Goal: Complete application form

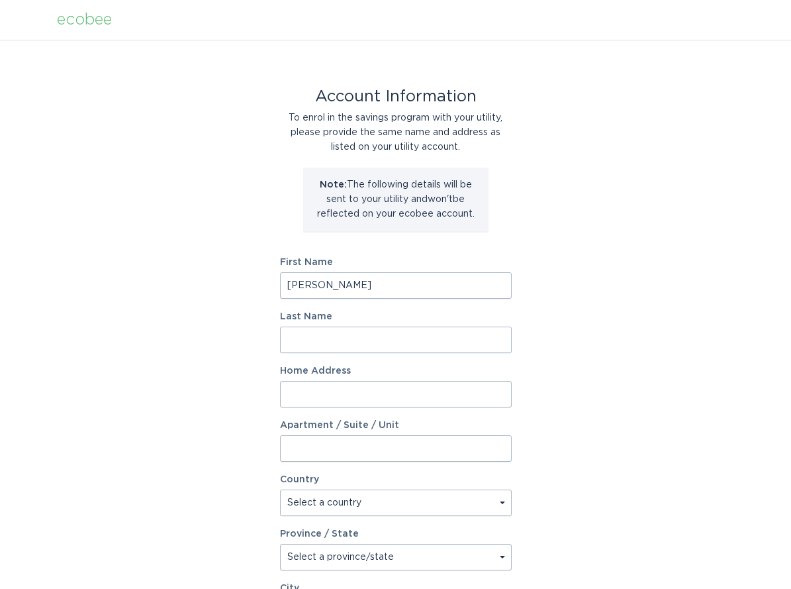
type input "Erik"
type input "Landis"
type input "12700"
type input "12700 Ridgemoor Dr"
select select "US"
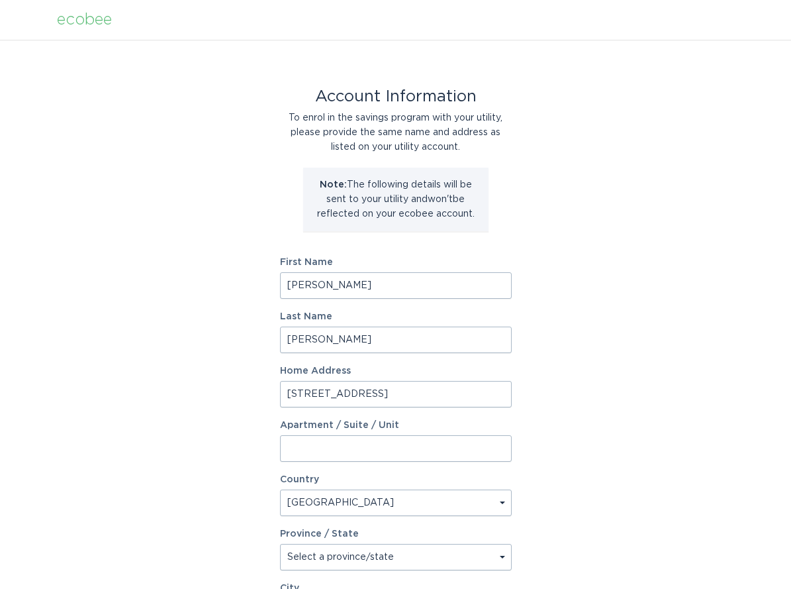
type input "12700 Ridgemoor Dr"
type input "Prospect"
type input "40059"
click at [424, 401] on input "12700 Ridgemoor Dr" at bounding box center [396, 394] width 232 height 26
type input "12700 Ridgemoor Dr"
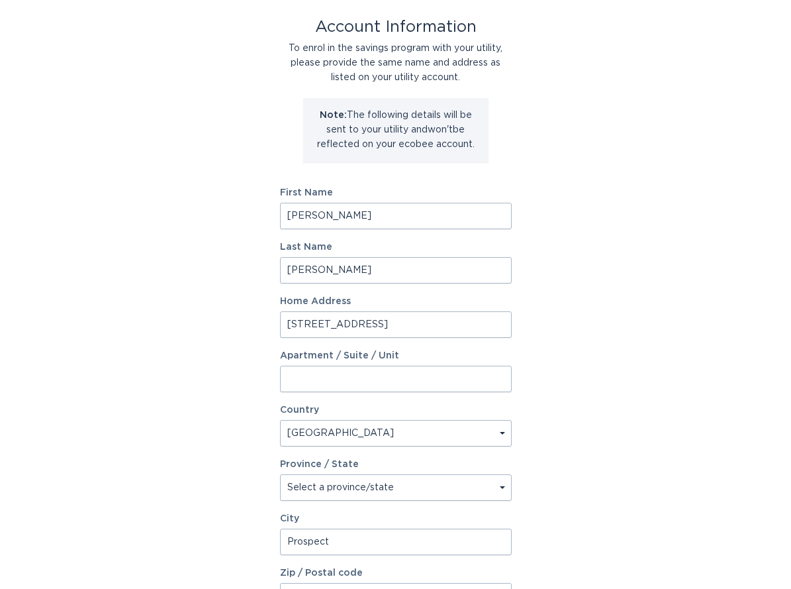
scroll to position [92, 0]
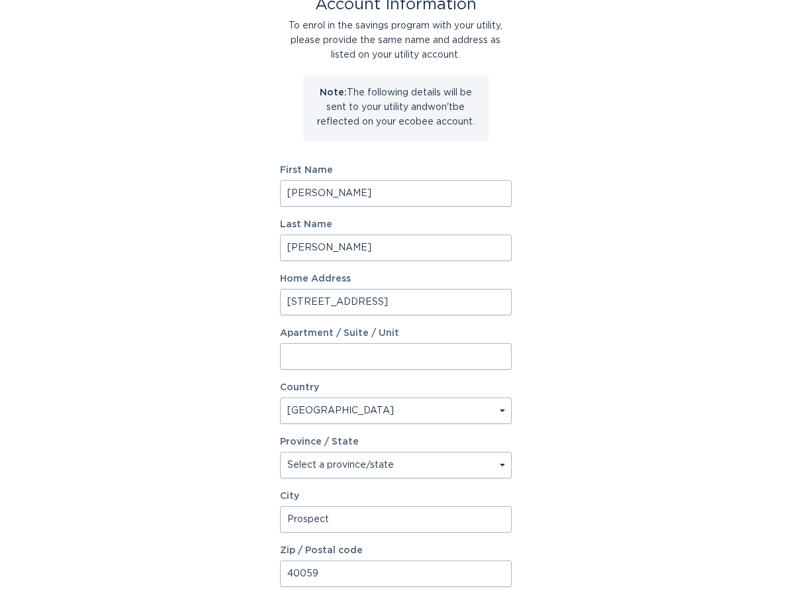
type input "Prospect"
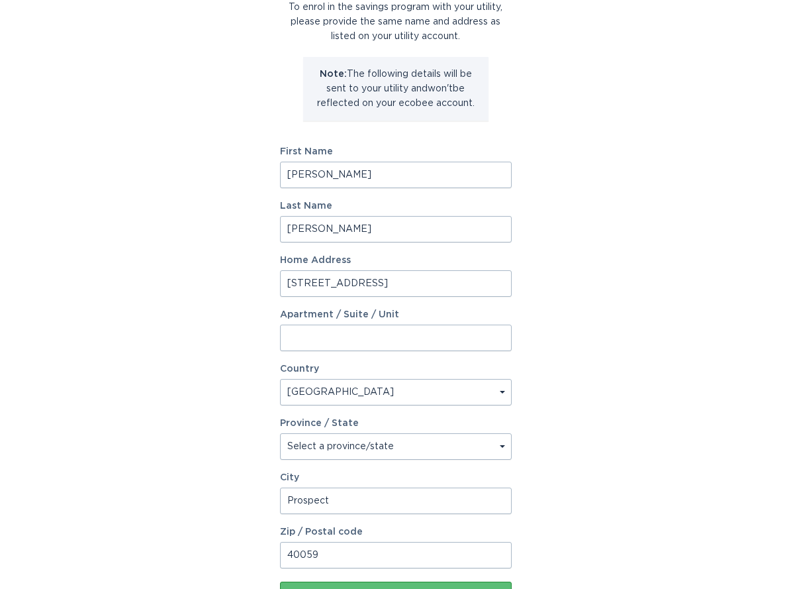
scroll to position [185, 0]
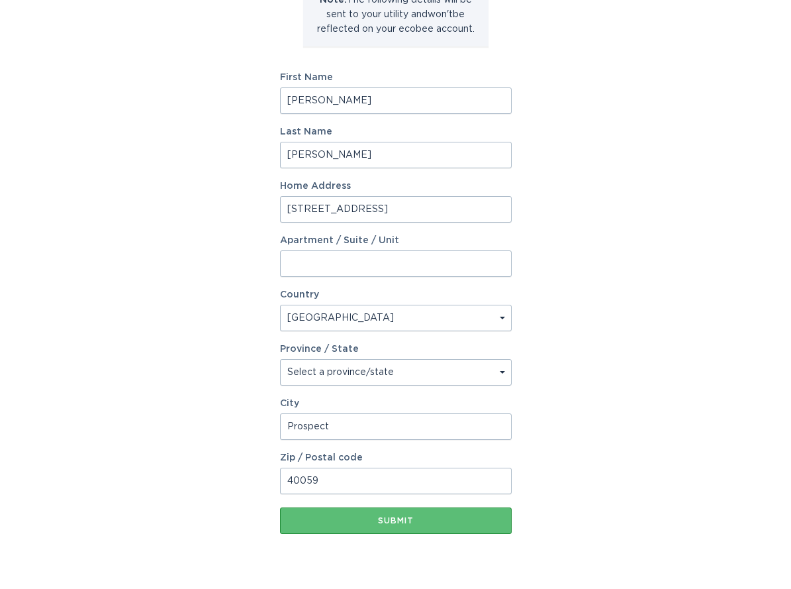
type input "40059"
select select "KY"
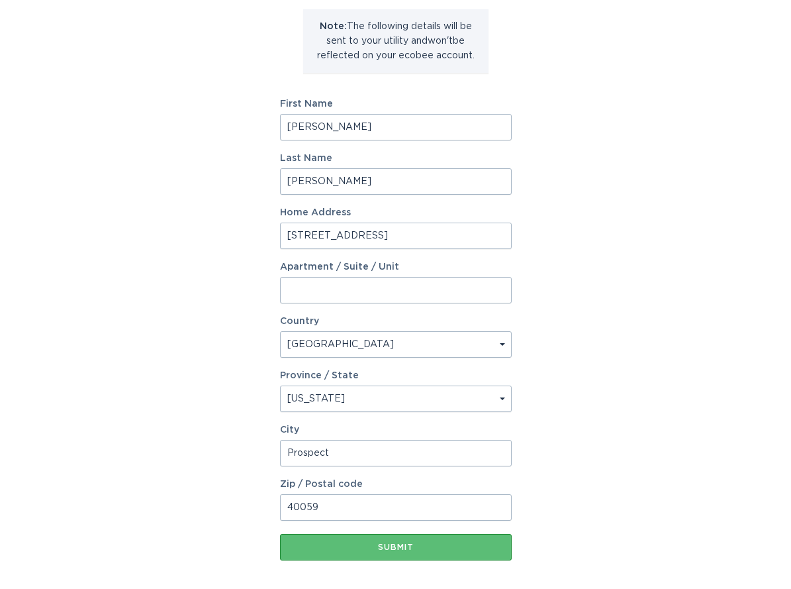
scroll to position [217, 0]
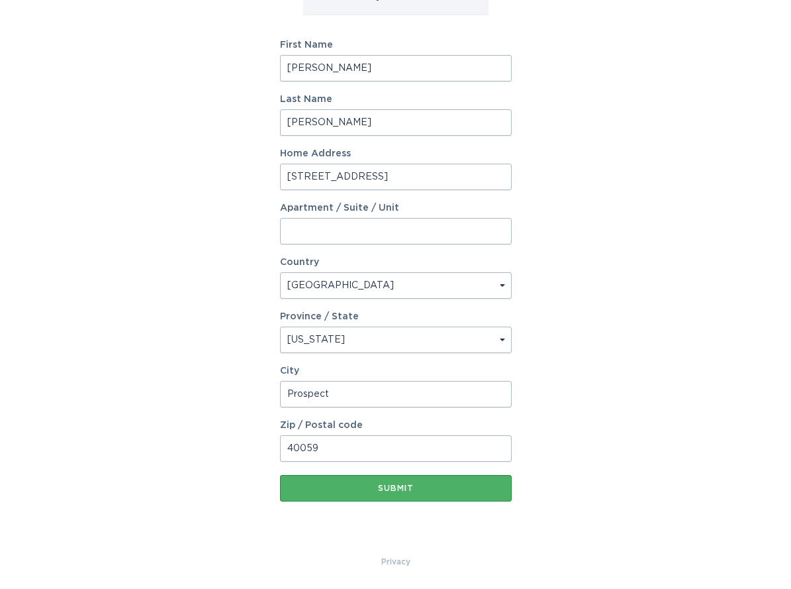
click at [396, 485] on div "Submit" at bounding box center [396, 488] width 219 height 8
